Goal: Transaction & Acquisition: Purchase product/service

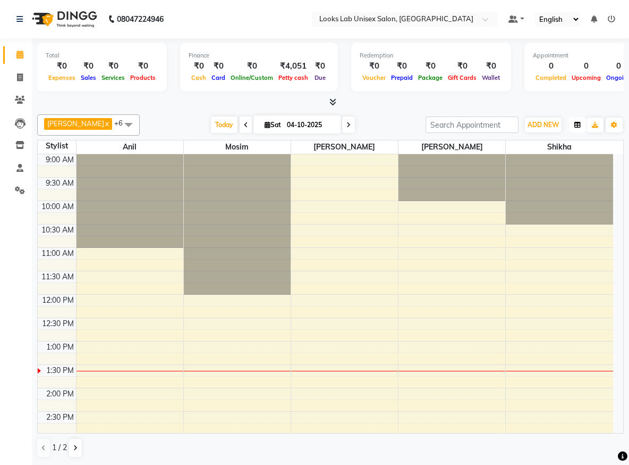
click at [580, 122] on icon "button" at bounding box center [578, 125] width 6 height 6
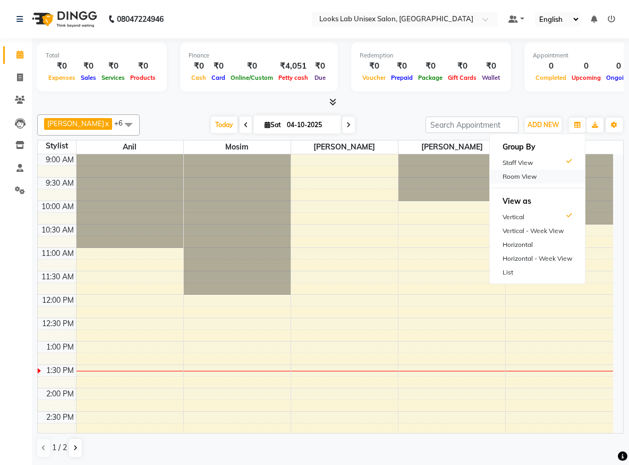
click at [528, 171] on div "Room View" at bounding box center [537, 177] width 95 height 14
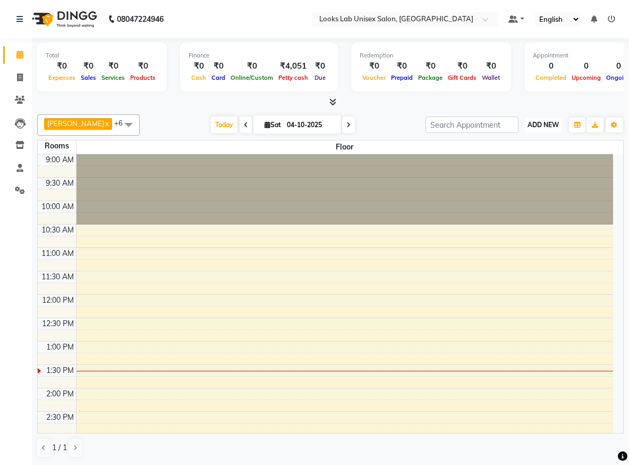
click at [550, 131] on button "ADD NEW Toggle Dropdown" at bounding box center [543, 124] width 37 height 15
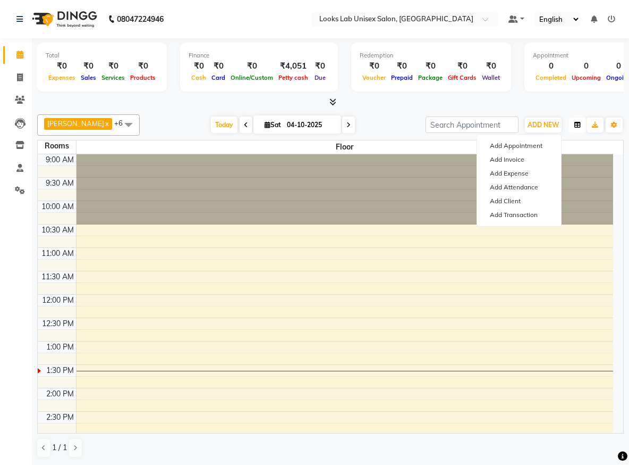
click at [576, 126] on icon "button" at bounding box center [578, 125] width 6 height 6
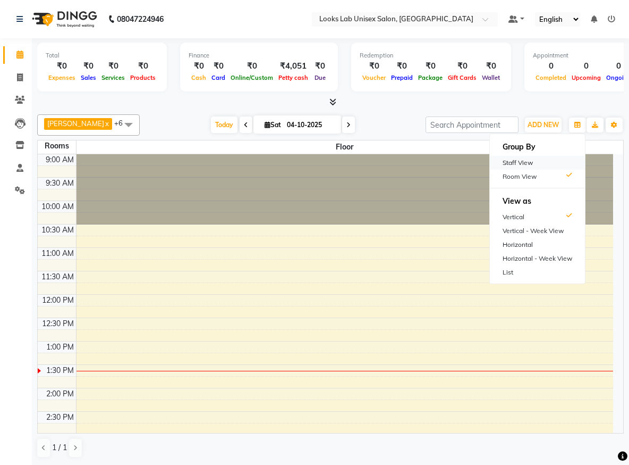
click at [529, 166] on div "Staff View" at bounding box center [537, 163] width 95 height 14
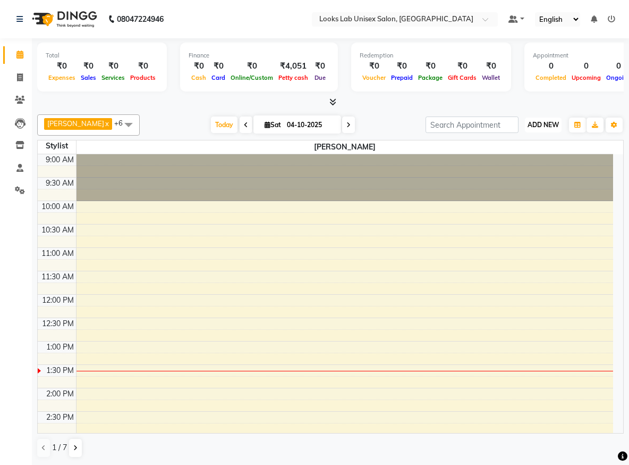
click at [554, 128] on span "ADD NEW" at bounding box center [543, 125] width 31 height 8
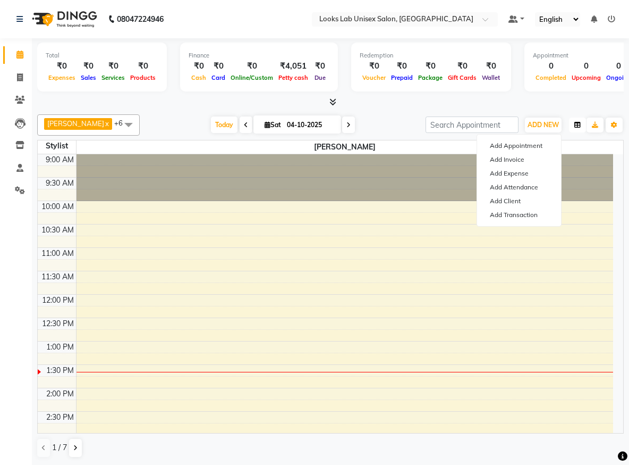
click at [576, 126] on icon "button" at bounding box center [578, 125] width 6 height 6
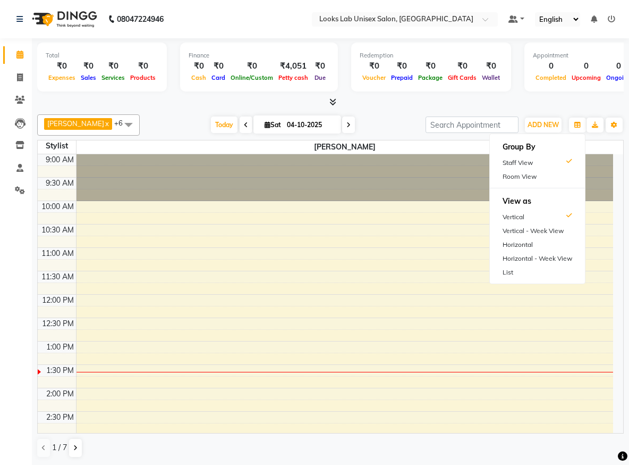
click at [589, 101] on div at bounding box center [330, 102] width 587 height 11
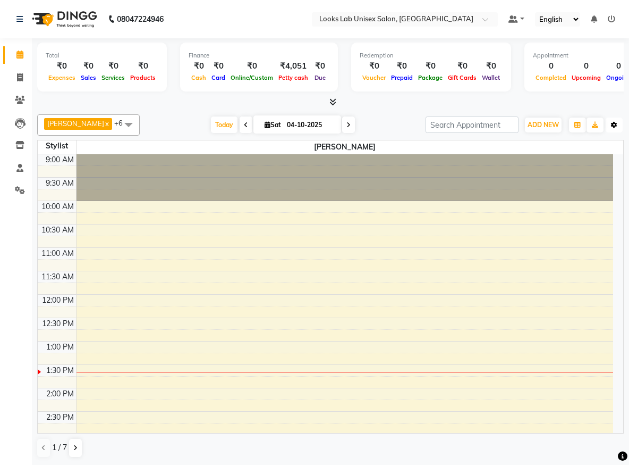
click at [616, 127] on icon "button" at bounding box center [614, 125] width 6 height 6
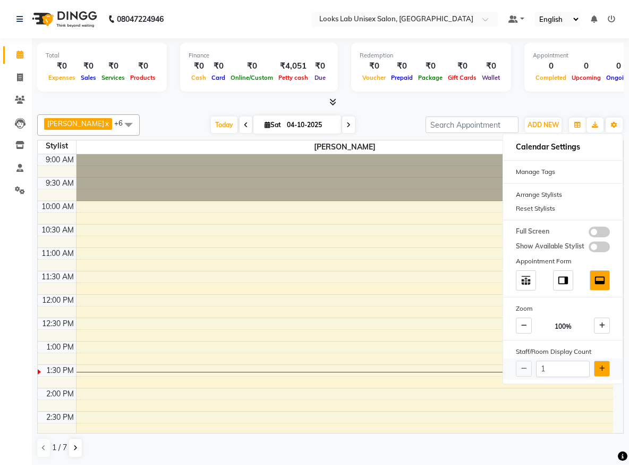
click at [597, 375] on button at bounding box center [602, 368] width 16 height 16
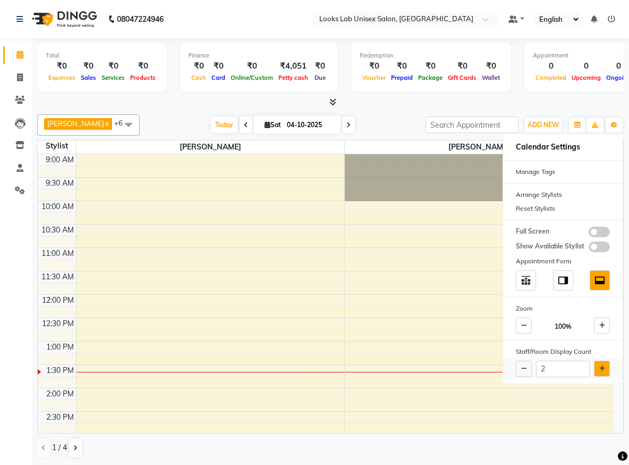
click at [597, 375] on button at bounding box center [602, 368] width 16 height 16
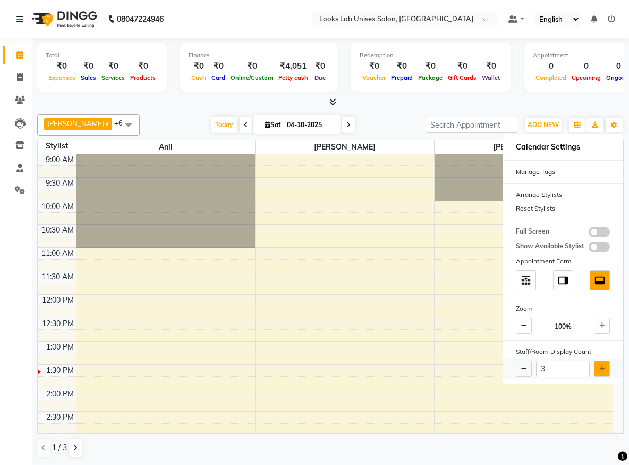
click at [597, 375] on button at bounding box center [602, 368] width 16 height 16
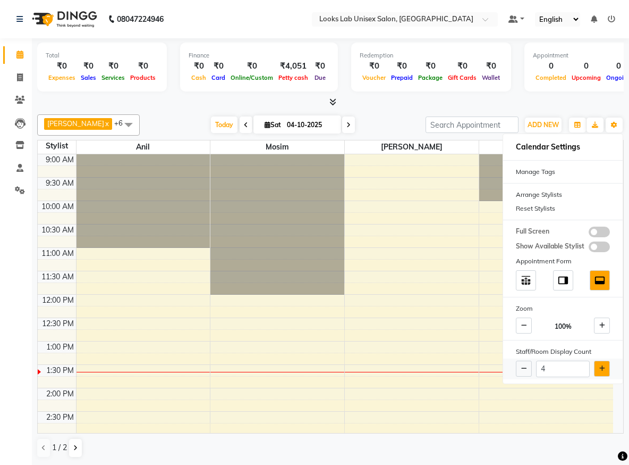
click at [597, 375] on button at bounding box center [602, 368] width 16 height 16
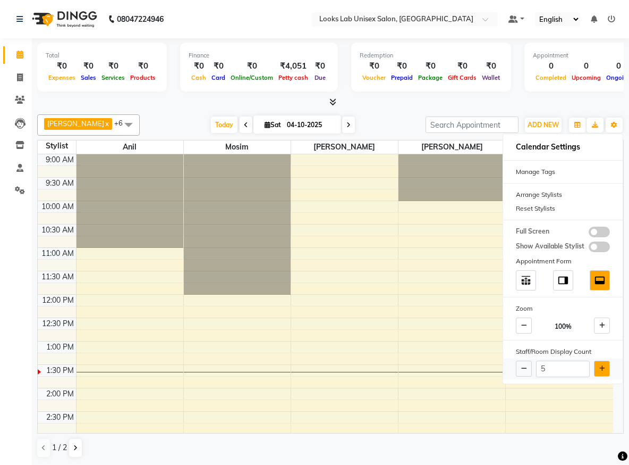
click at [596, 373] on button at bounding box center [602, 368] width 16 height 16
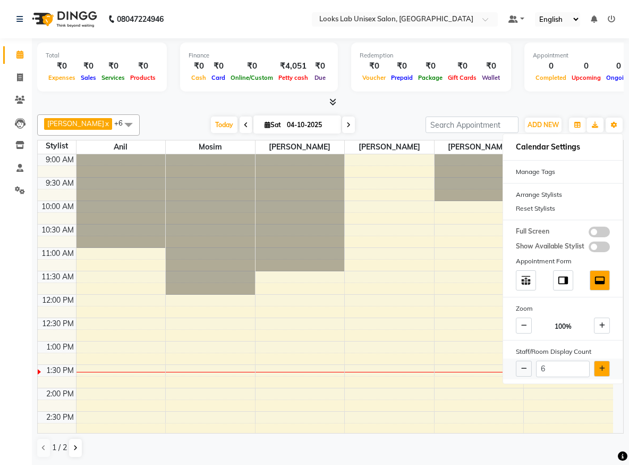
click at [597, 369] on button at bounding box center [602, 368] width 16 height 16
type input "7"
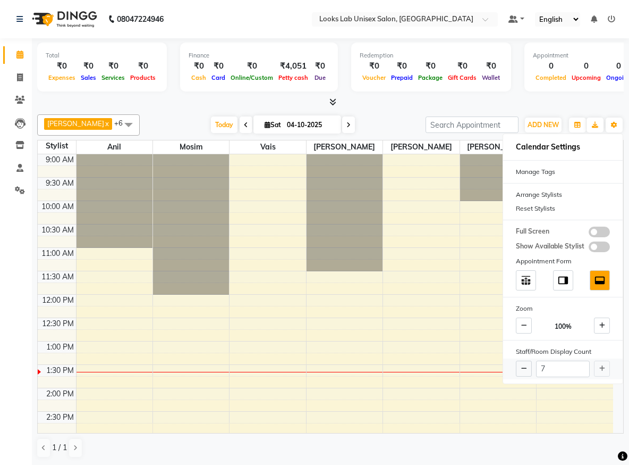
click at [599, 368] on div "7" at bounding box center [563, 368] width 120 height 21
click at [520, 327] on span at bounding box center [524, 325] width 16 height 16
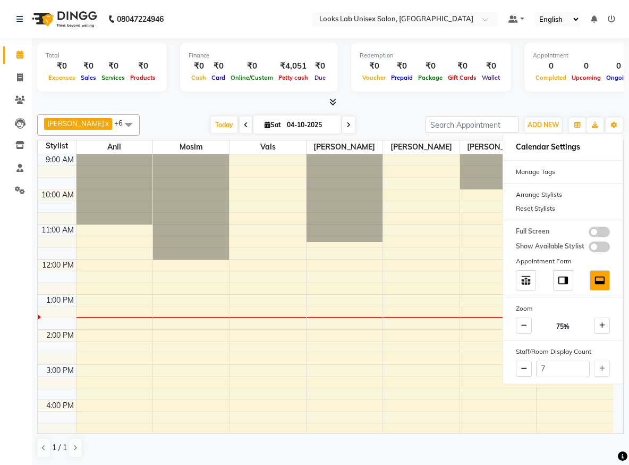
click at [536, 94] on div "Total ₹0 Expenses ₹0 Sales ₹0 Services ₹0 Products Finance ₹0 Cash ₹0 Card ₹0 O…" at bounding box center [330, 69] width 587 height 52
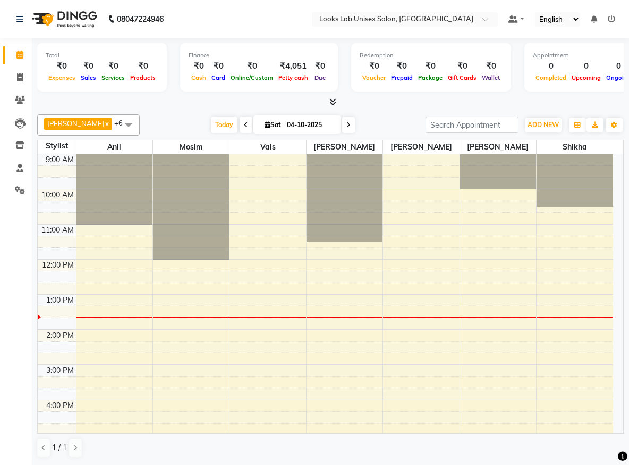
click at [335, 99] on icon at bounding box center [333, 102] width 7 height 8
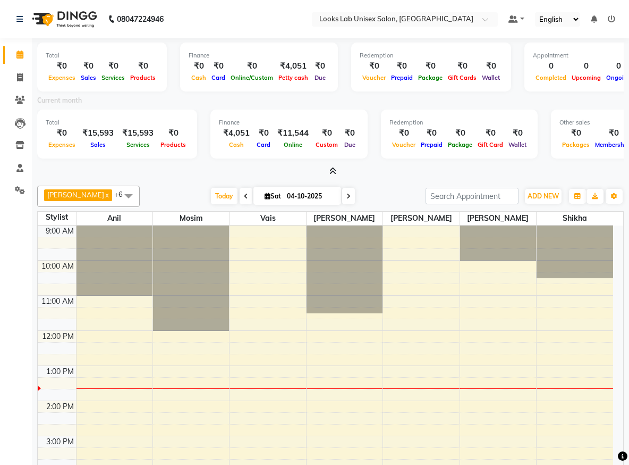
click at [333, 175] on icon at bounding box center [333, 171] width 7 height 8
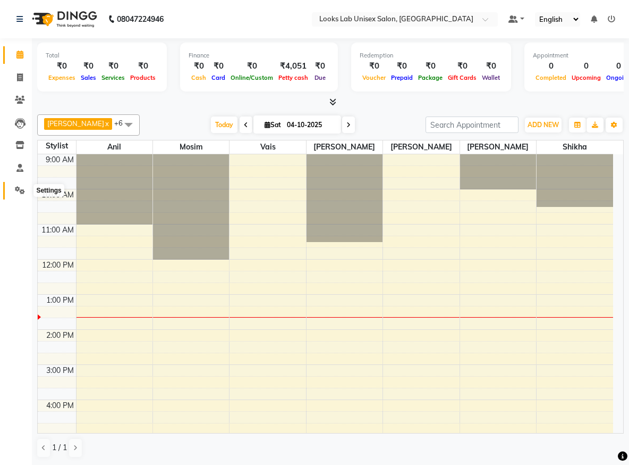
click at [19, 196] on span at bounding box center [20, 190] width 19 height 12
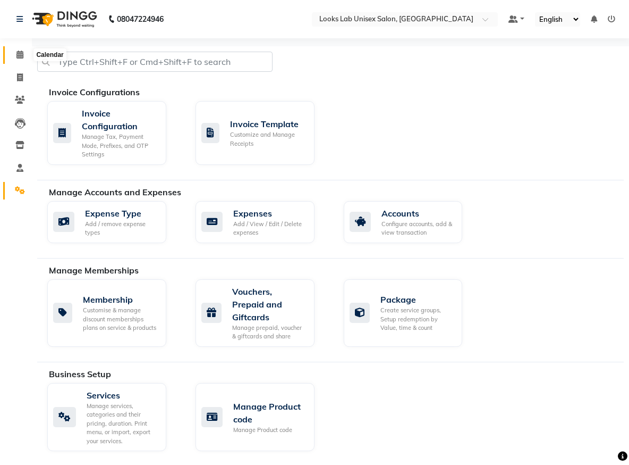
click at [20, 58] on span at bounding box center [20, 55] width 19 height 12
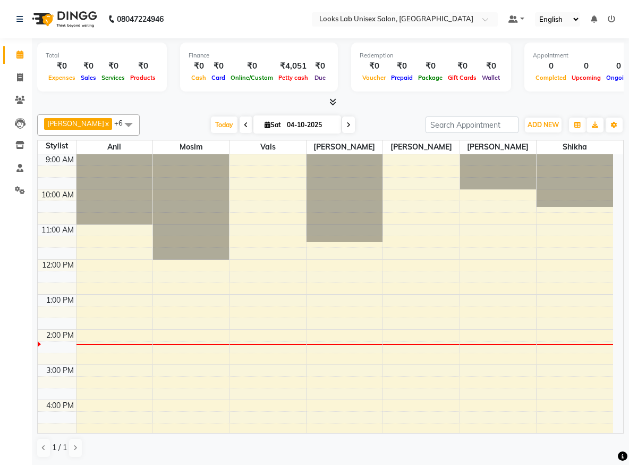
click at [419, 350] on div "9:00 AM 10:00 AM 11:00 AM 12:00 PM 1:00 PM 2:00 PM 3:00 PM 4:00 PM 5:00 PM 6:00…" at bounding box center [326, 382] width 576 height 456
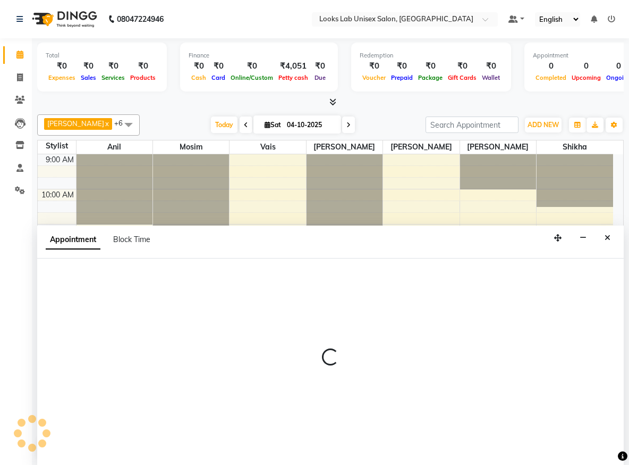
scroll to position [1, 0]
select select "93213"
select select "855"
select select "tentative"
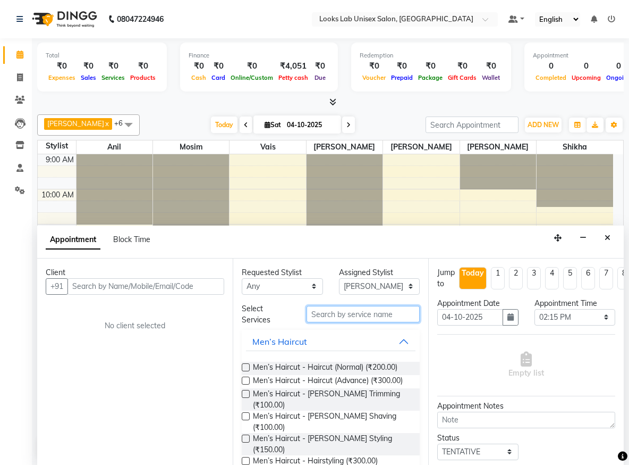
click at [324, 311] on input "text" at bounding box center [363, 314] width 113 height 16
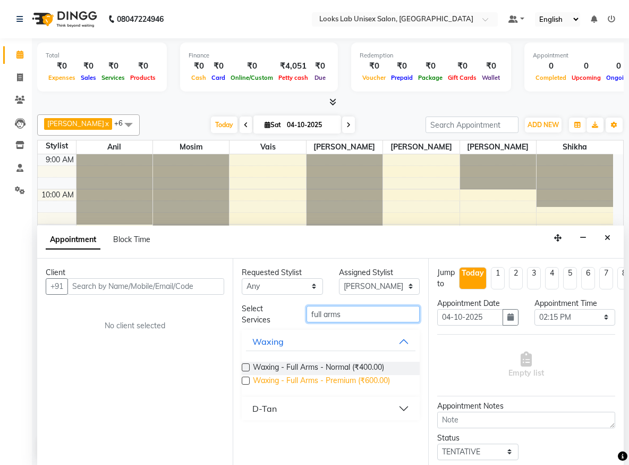
type input "full arms"
click at [372, 383] on span "Waxing - Full Arms - Premium (₹600.00)" at bounding box center [321, 381] width 137 height 13
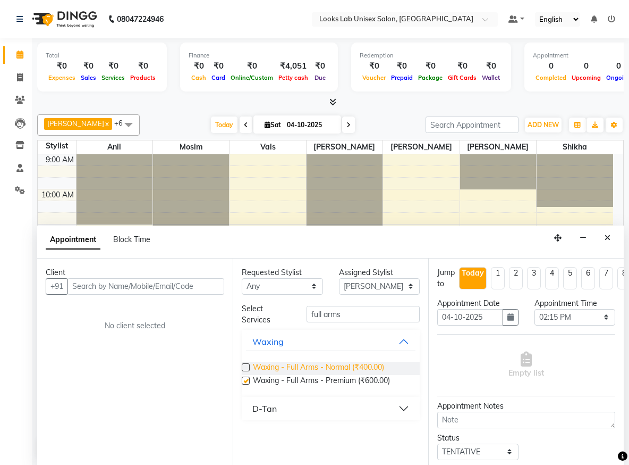
checkbox input "false"
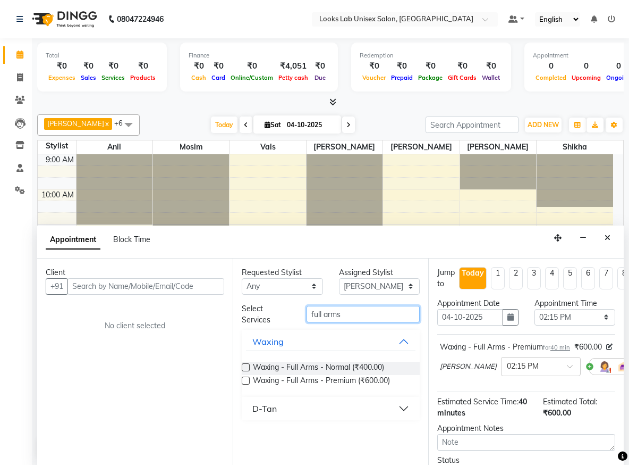
click at [392, 319] on input "full arms" at bounding box center [363, 314] width 113 height 16
type input "f"
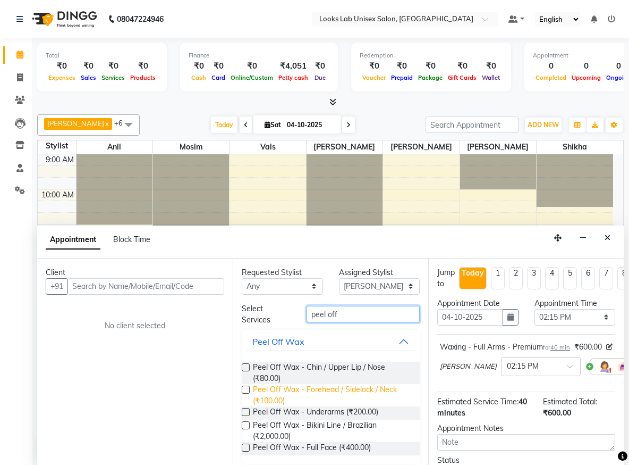
type input "peel off"
click at [339, 392] on span "Peel Off Wax - Forehead / Sidelock / Neck (₹100.00)" at bounding box center [332, 395] width 158 height 22
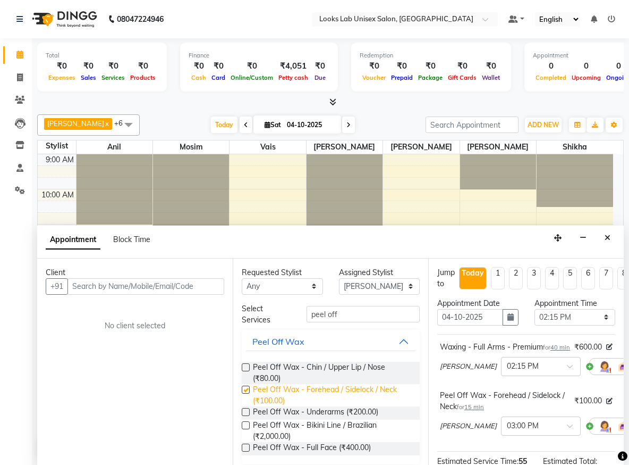
checkbox input "false"
click at [330, 375] on span "Peel Off Wax - Chin / Upper Lip / Nose (₹80.00)" at bounding box center [332, 372] width 158 height 22
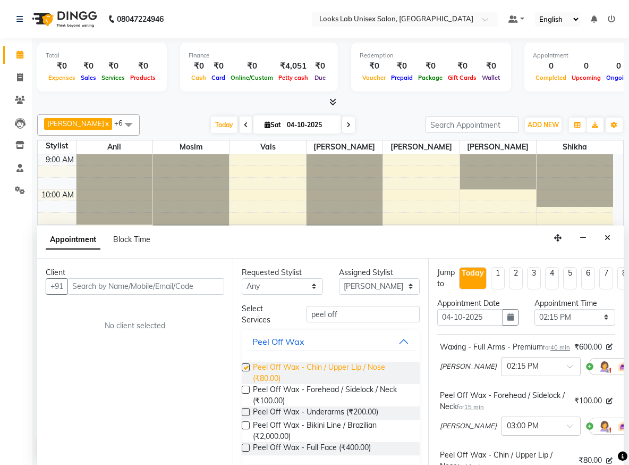
checkbox input "false"
drag, startPoint x: 344, startPoint y: 316, endPoint x: 287, endPoint y: 310, distance: 58.2
click at [287, 310] on div "Select Services peel off" at bounding box center [331, 314] width 194 height 22
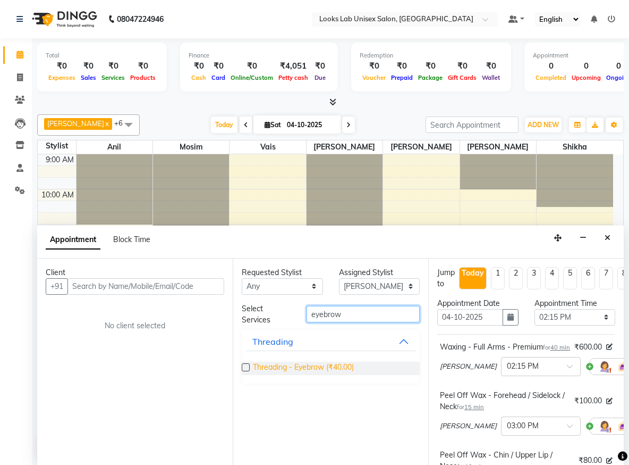
type input "eyebrow"
click at [283, 366] on span "Threading - Eyebrow (₹40.00)" at bounding box center [303, 367] width 101 height 13
checkbox input "false"
drag, startPoint x: 349, startPoint y: 316, endPoint x: 298, endPoint y: 316, distance: 50.5
click at [299, 316] on div "eyebrow" at bounding box center [363, 314] width 129 height 16
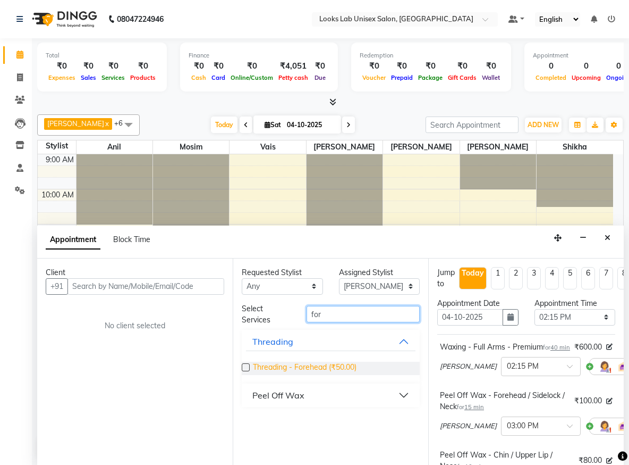
type input "for"
click at [278, 370] on span "Threading - Forehead (₹50.00)" at bounding box center [305, 367] width 104 height 13
checkbox input "false"
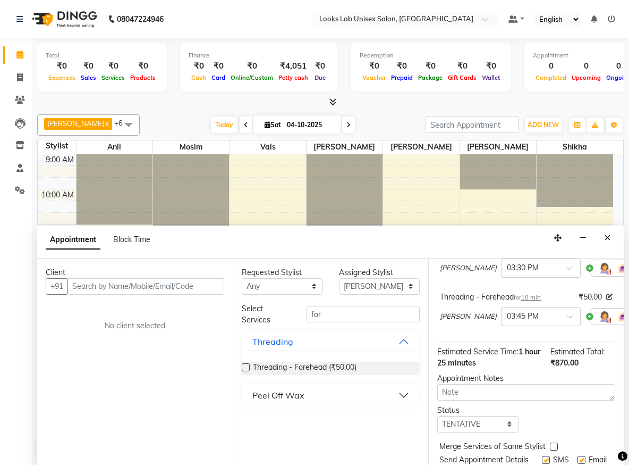
scroll to position [0, 0]
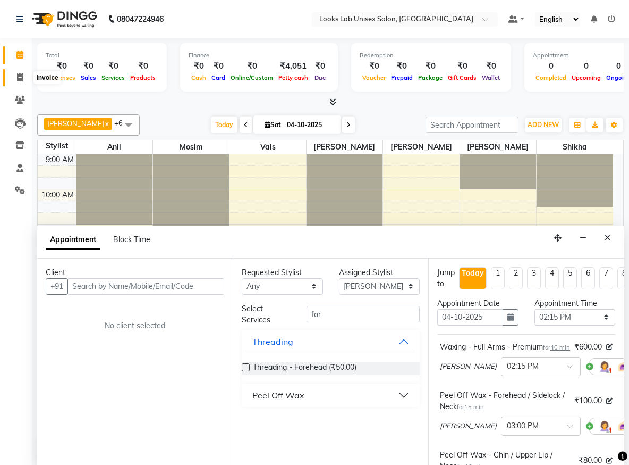
click at [18, 76] on icon at bounding box center [20, 77] width 6 height 8
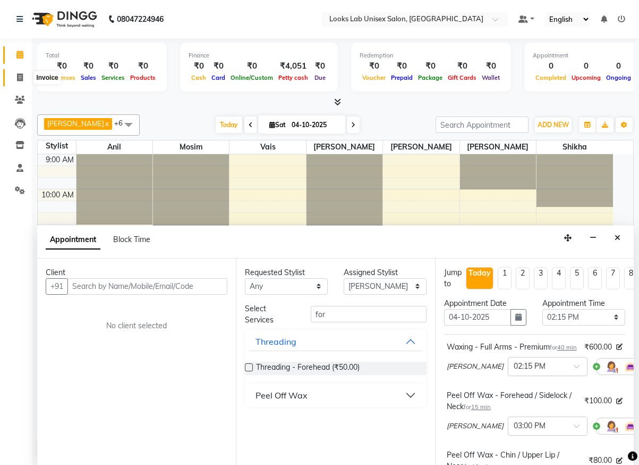
select select "service"
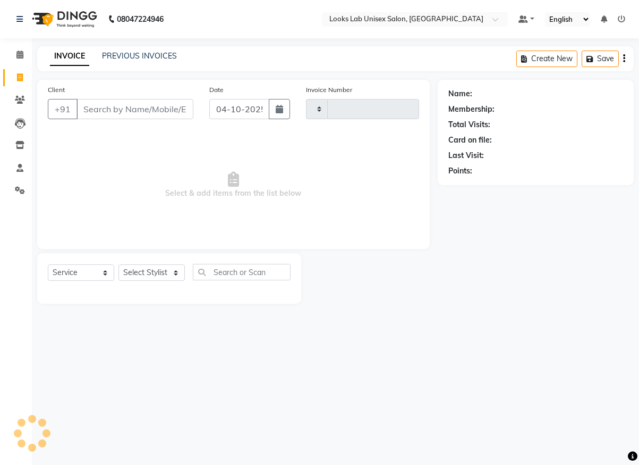
type input "1273"
select select "9115"
drag, startPoint x: 168, startPoint y: 267, endPoint x: 167, endPoint y: 275, distance: 7.5
click at [168, 267] on select "Select Stylist [PERSON_NAME] [PERSON_NAME] Manju [PERSON_NAME] [PERSON_NAME]" at bounding box center [152, 272] width 66 height 16
select select "93213"
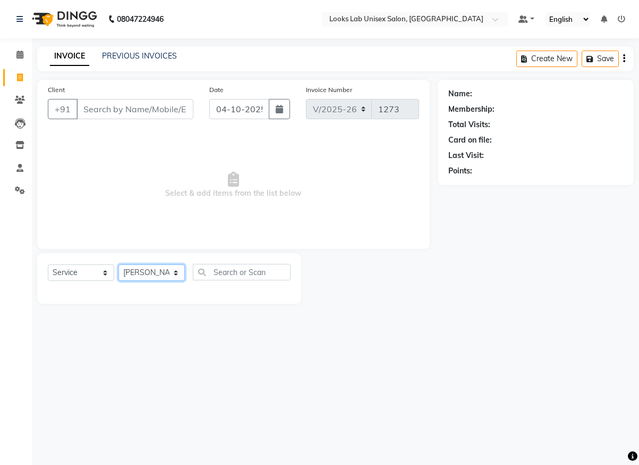
click at [119, 264] on select "Select Stylist [PERSON_NAME] [PERSON_NAME] Manju [PERSON_NAME] [PERSON_NAME]" at bounding box center [152, 272] width 66 height 16
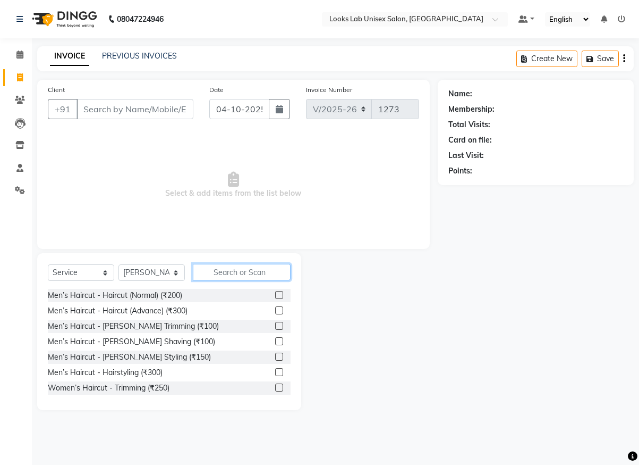
click at [239, 274] on input "text" at bounding box center [242, 272] width 98 height 16
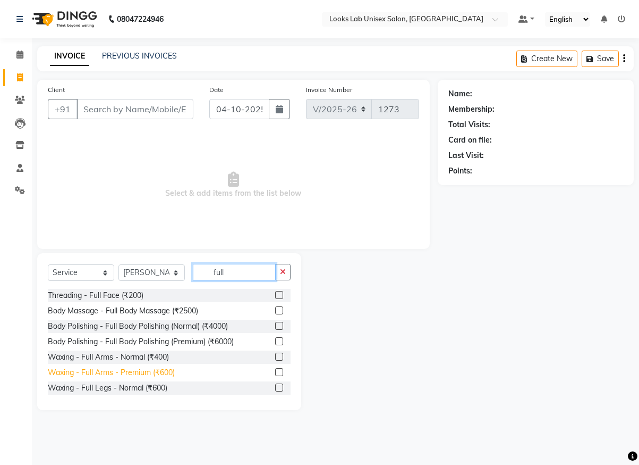
type input "full"
click at [166, 371] on div "Waxing - Full Arms - Premium (₹600)" at bounding box center [111, 372] width 127 height 11
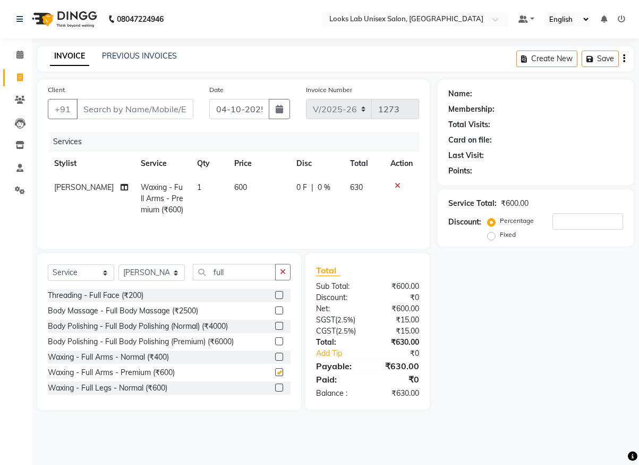
checkbox input "false"
drag, startPoint x: 259, startPoint y: 273, endPoint x: 183, endPoint y: 275, distance: 76.0
click at [183, 275] on div "Select Service Product Membership Package Voucher Prepaid Gift Card Select Styl…" at bounding box center [169, 276] width 243 height 25
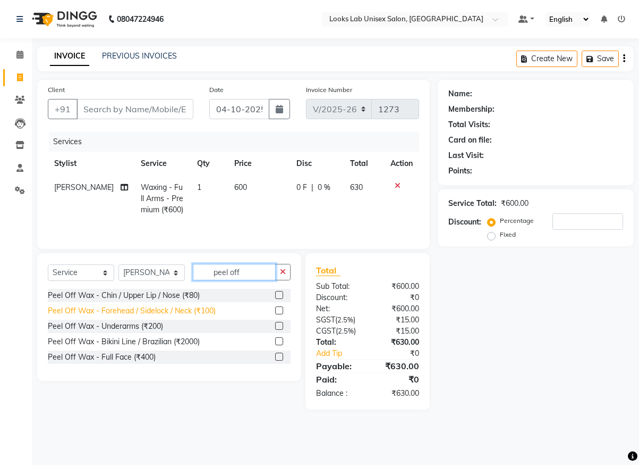
type input "peel off"
click at [147, 311] on div "Peel Off Wax - Forehead / Sidelock / Neck (₹100)" at bounding box center [132, 310] width 168 height 11
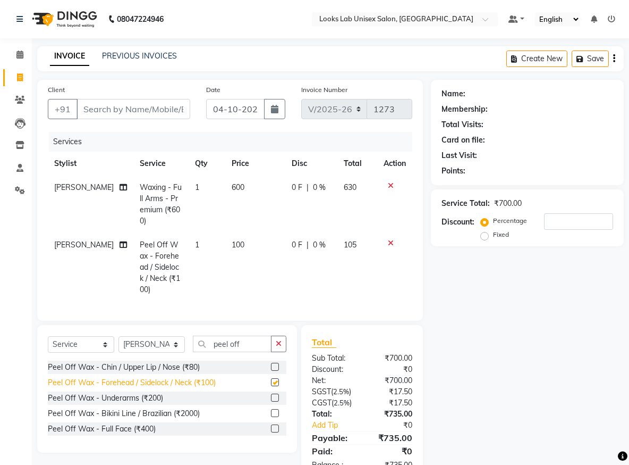
checkbox input "false"
click at [132, 361] on div "Peel Off Wax - Chin / Upper Lip / Nose (₹80)" at bounding box center [124, 366] width 152 height 11
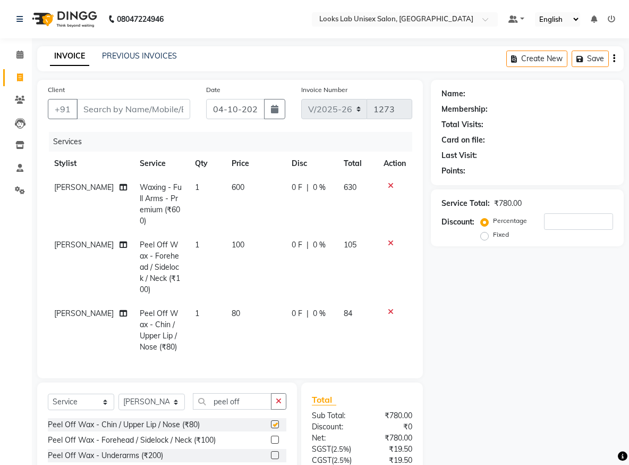
checkbox input "false"
drag, startPoint x: 249, startPoint y: 391, endPoint x: 192, endPoint y: 390, distance: 57.4
click at [192, 393] on div "Select Service Product Membership Package Voucher Prepaid Gift Card Select Styl…" at bounding box center [167, 405] width 239 height 25
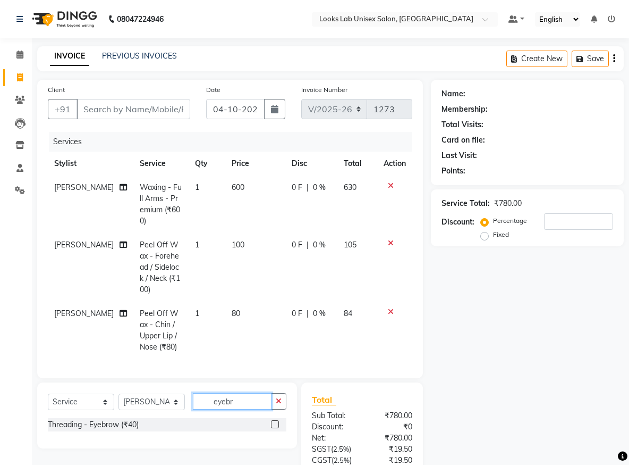
type input "eyebr"
click at [143, 418] on div "Threading - Eyebrow (₹40)" at bounding box center [167, 424] width 239 height 13
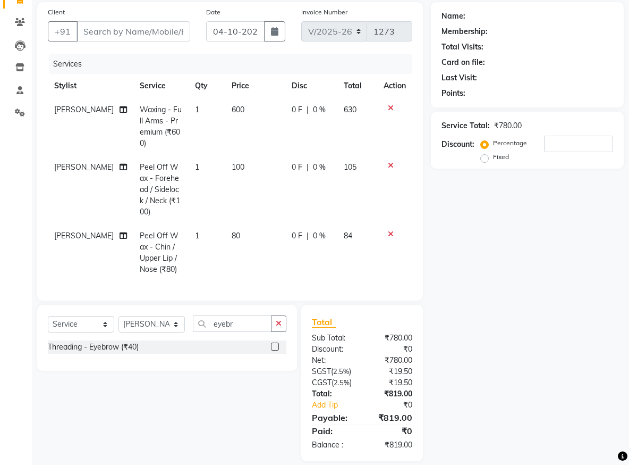
click at [273, 342] on label at bounding box center [275, 346] width 8 height 8
click at [273, 343] on input "checkbox" at bounding box center [274, 346] width 7 height 7
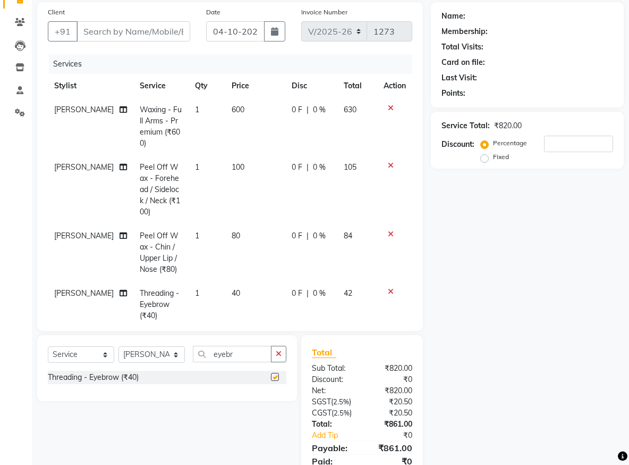
checkbox input "false"
drag, startPoint x: 249, startPoint y: 352, endPoint x: 202, endPoint y: 353, distance: 47.3
click at [203, 352] on input "eyebr" at bounding box center [232, 354] width 79 height 16
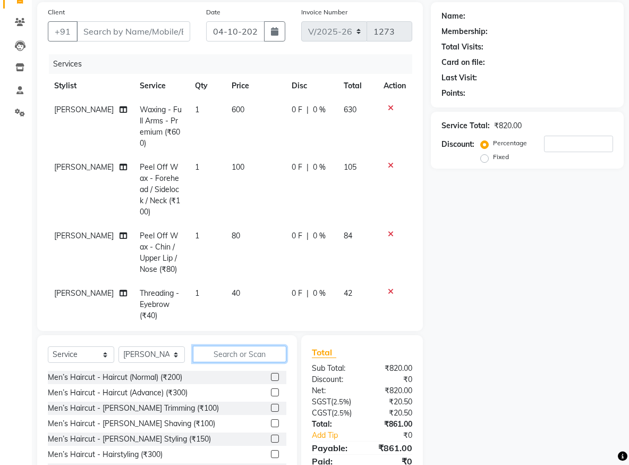
type input "u"
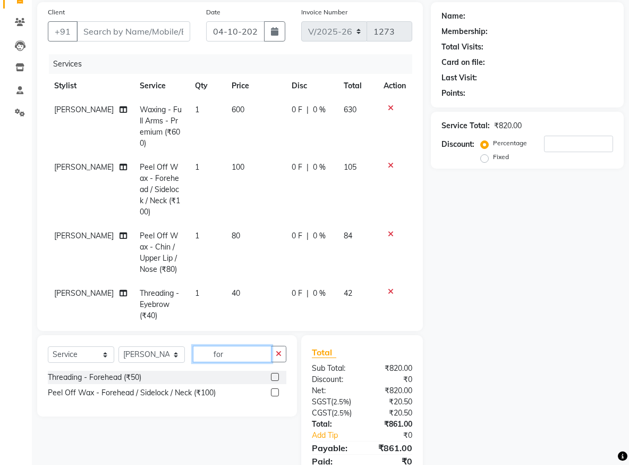
type input "for"
click at [271, 376] on label at bounding box center [275, 377] width 8 height 8
click at [271, 376] on input "checkbox" at bounding box center [274, 377] width 7 height 7
checkbox input "false"
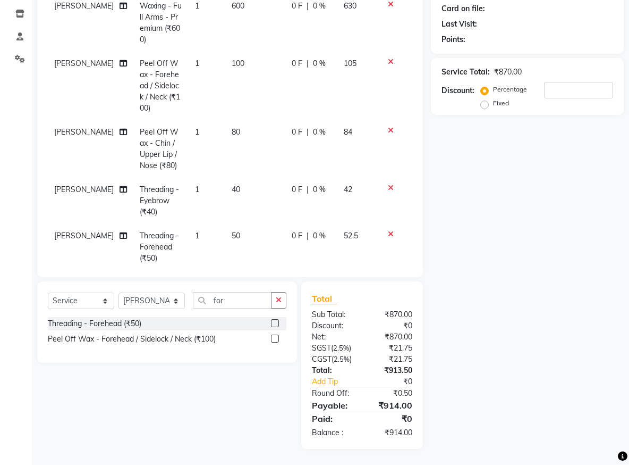
scroll to position [0, 0]
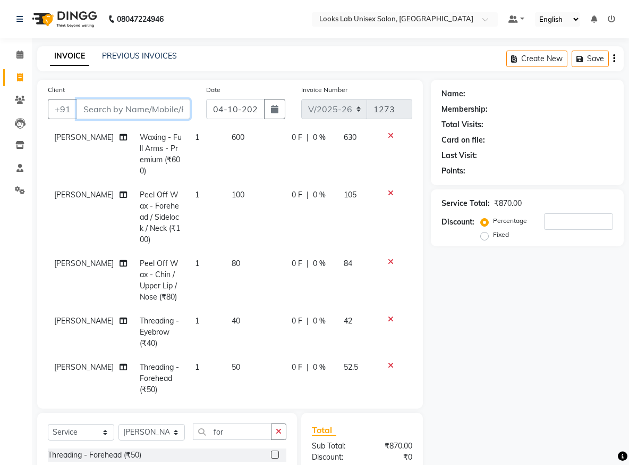
click at [128, 107] on input "Client" at bounding box center [134, 109] width 114 height 20
type input "8"
type input "0"
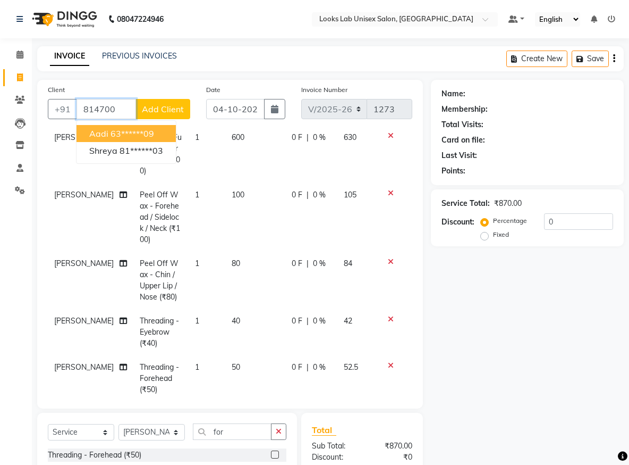
click at [114, 133] on ngb-highlight "63******09" at bounding box center [133, 133] width 44 height 11
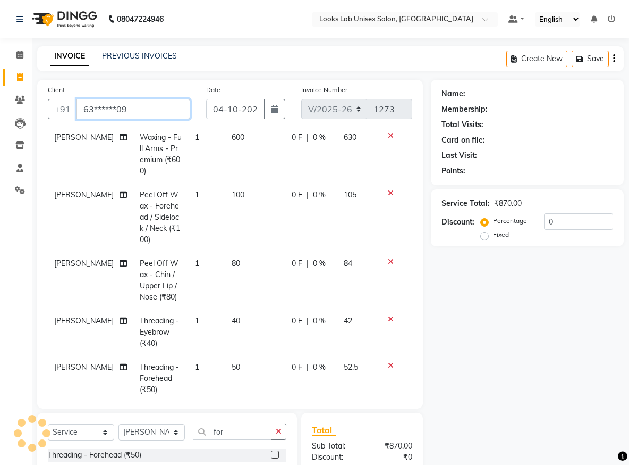
type input "63******09"
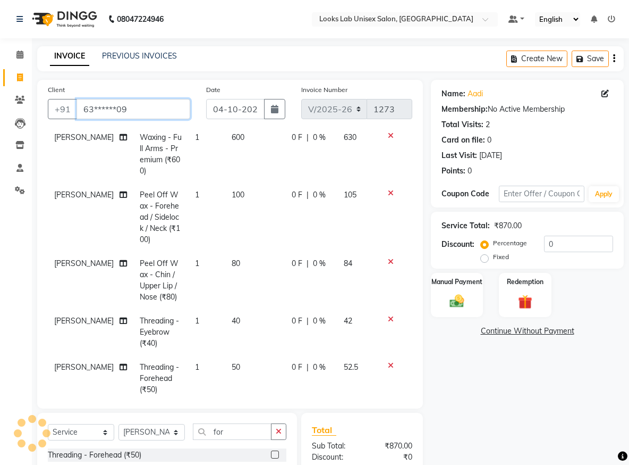
drag, startPoint x: 134, startPoint y: 108, endPoint x: 86, endPoint y: 105, distance: 48.5
click at [68, 101] on div "+91 63******09" at bounding box center [119, 109] width 142 height 20
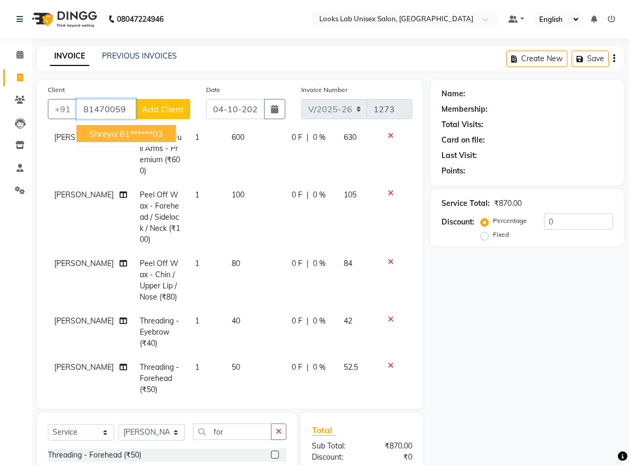
click at [133, 133] on ngb-highlight "81******03" at bounding box center [142, 133] width 44 height 11
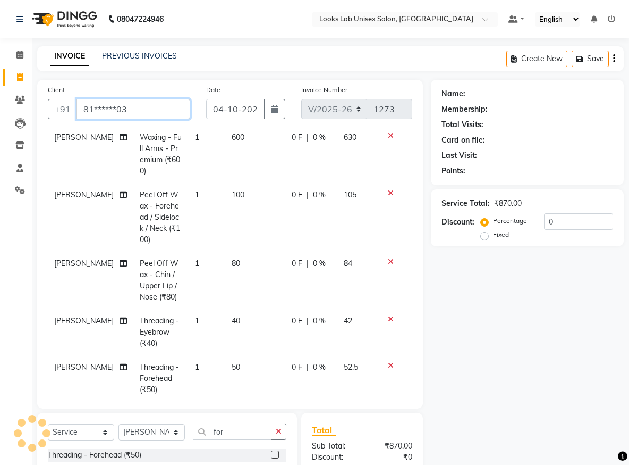
type input "81******03"
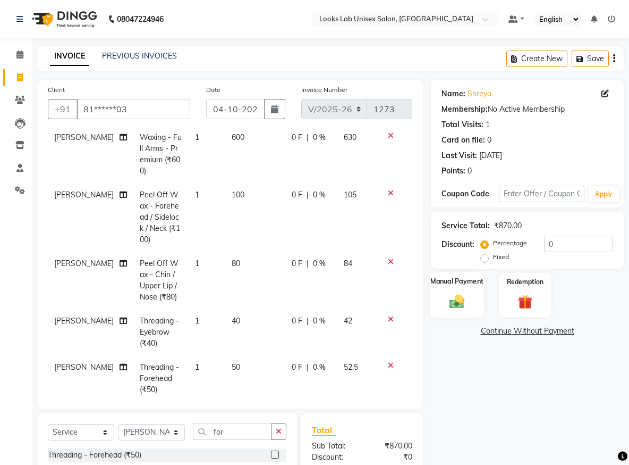
click at [458, 299] on img at bounding box center [457, 300] width 24 height 17
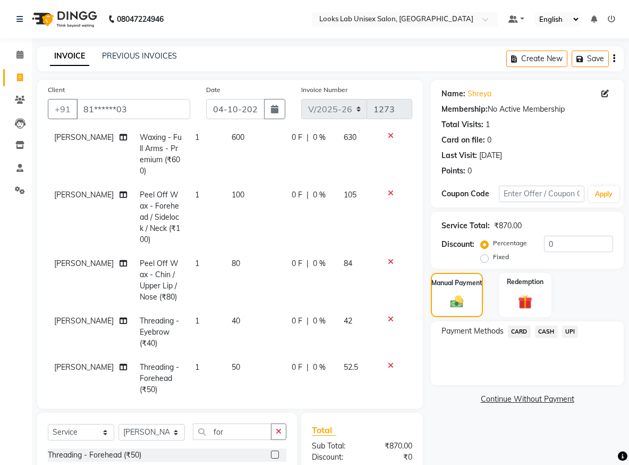
scroll to position [131, 0]
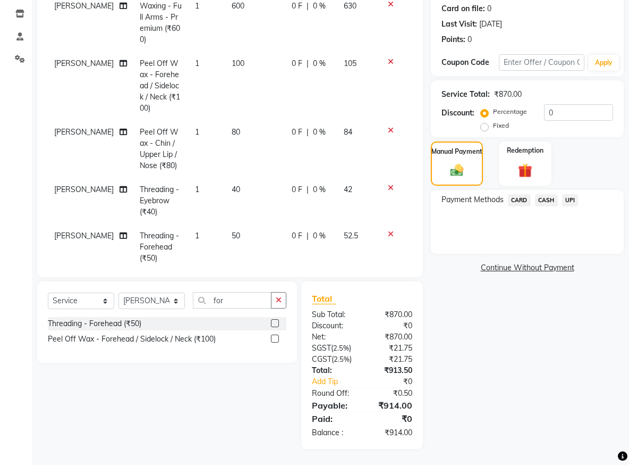
click at [570, 203] on span "UPI" at bounding box center [570, 200] width 16 height 12
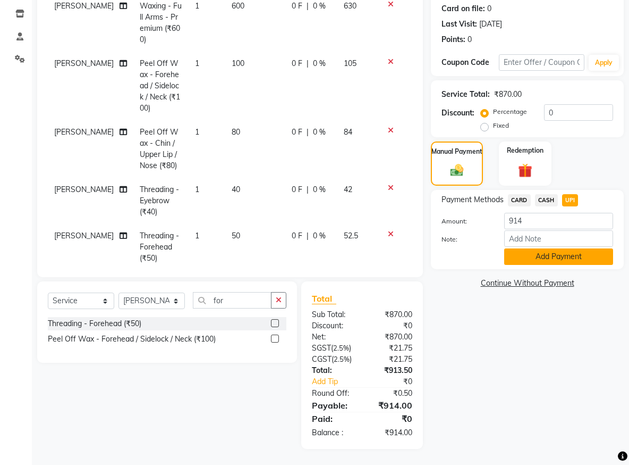
click at [535, 253] on button "Add Payment" at bounding box center [558, 256] width 109 height 16
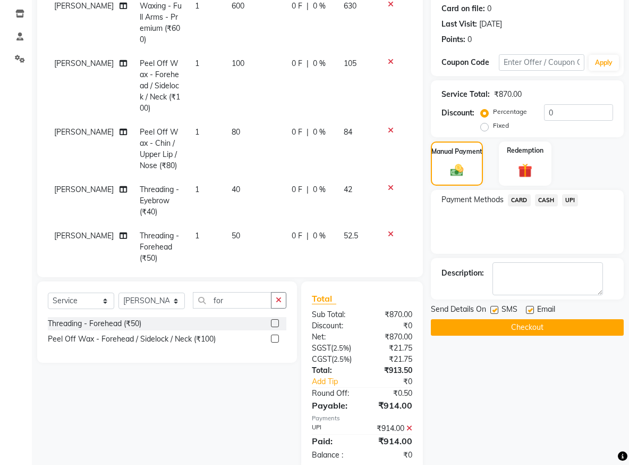
click at [537, 324] on button "Checkout" at bounding box center [527, 327] width 193 height 16
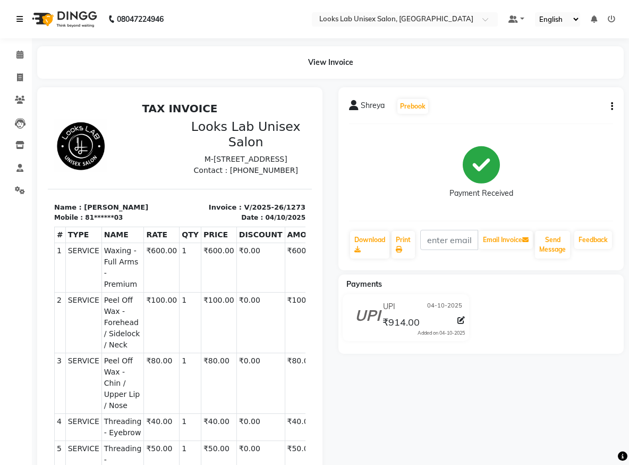
click at [21, 21] on icon at bounding box center [19, 18] width 6 height 7
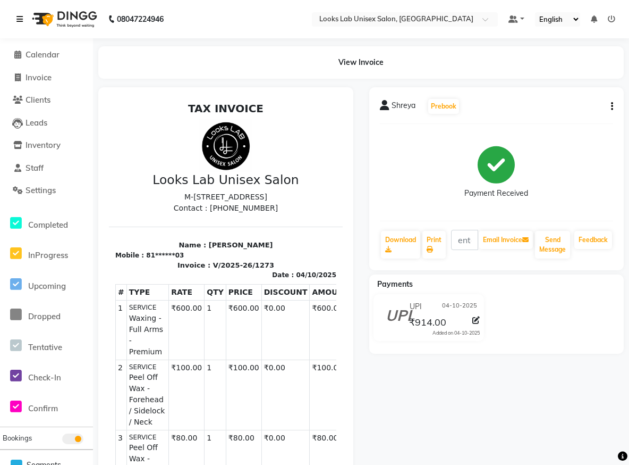
click at [16, 20] on icon at bounding box center [19, 18] width 6 height 7
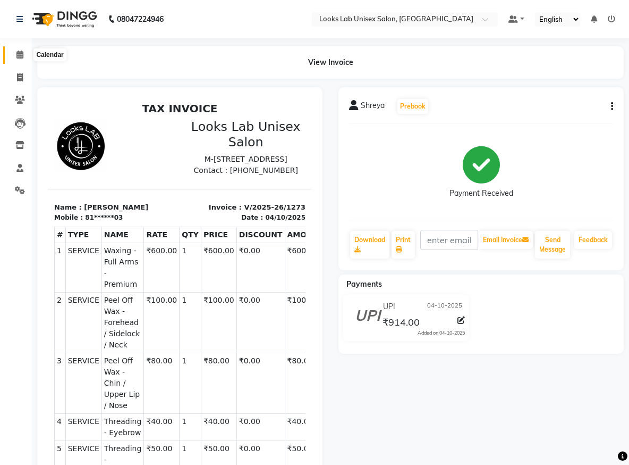
click at [15, 56] on span at bounding box center [20, 55] width 19 height 12
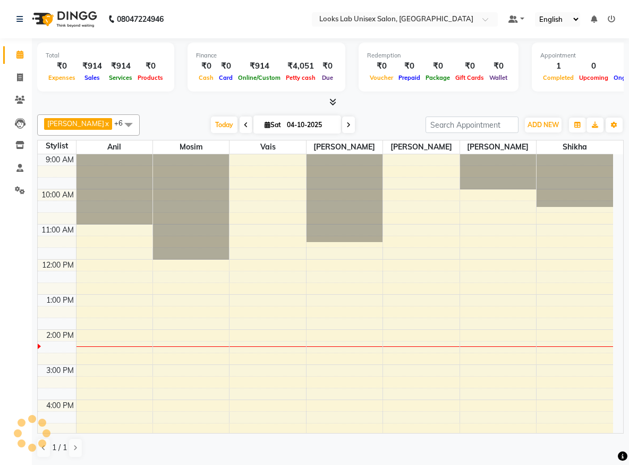
scroll to position [157, 0]
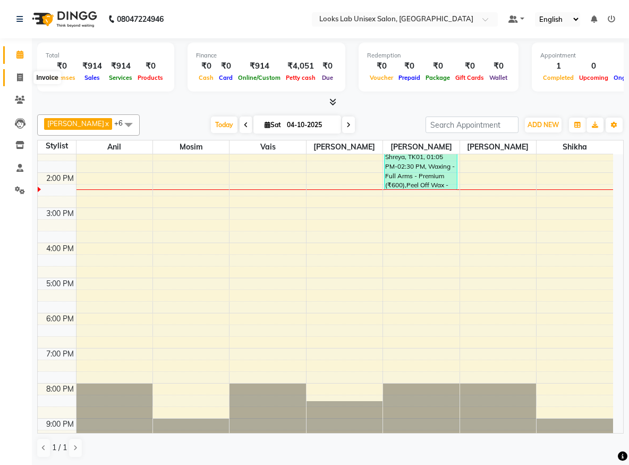
click at [15, 73] on span at bounding box center [20, 78] width 19 height 12
select select "service"
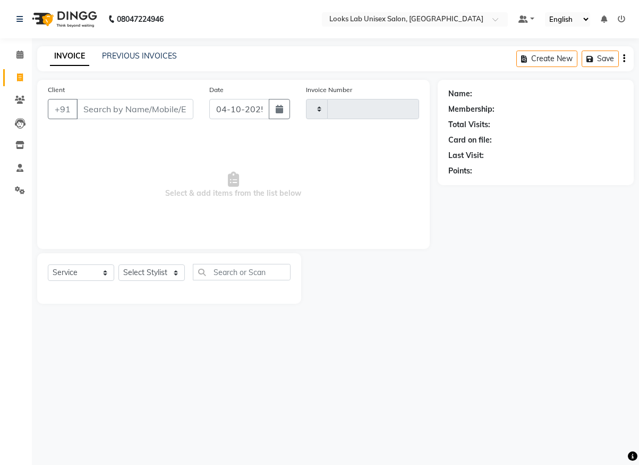
type input "1274"
select select "9115"
click at [18, 59] on span at bounding box center [20, 55] width 19 height 12
